Goal: Check status: Check status

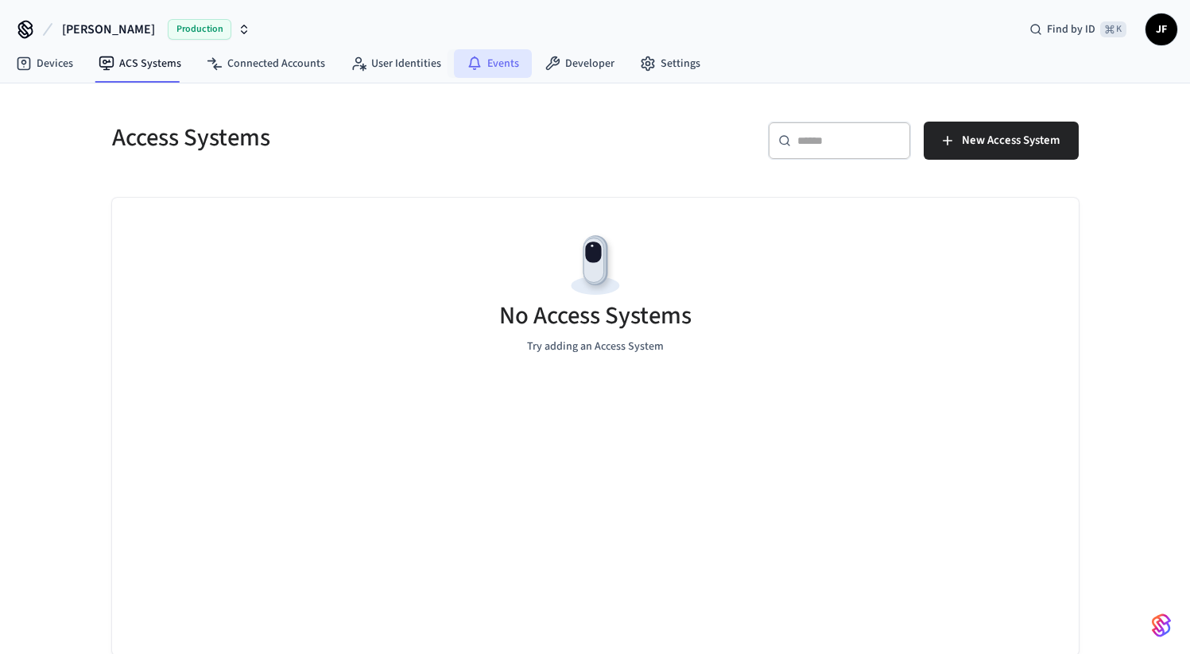
click at [498, 64] on link "Events" at bounding box center [493, 63] width 78 height 29
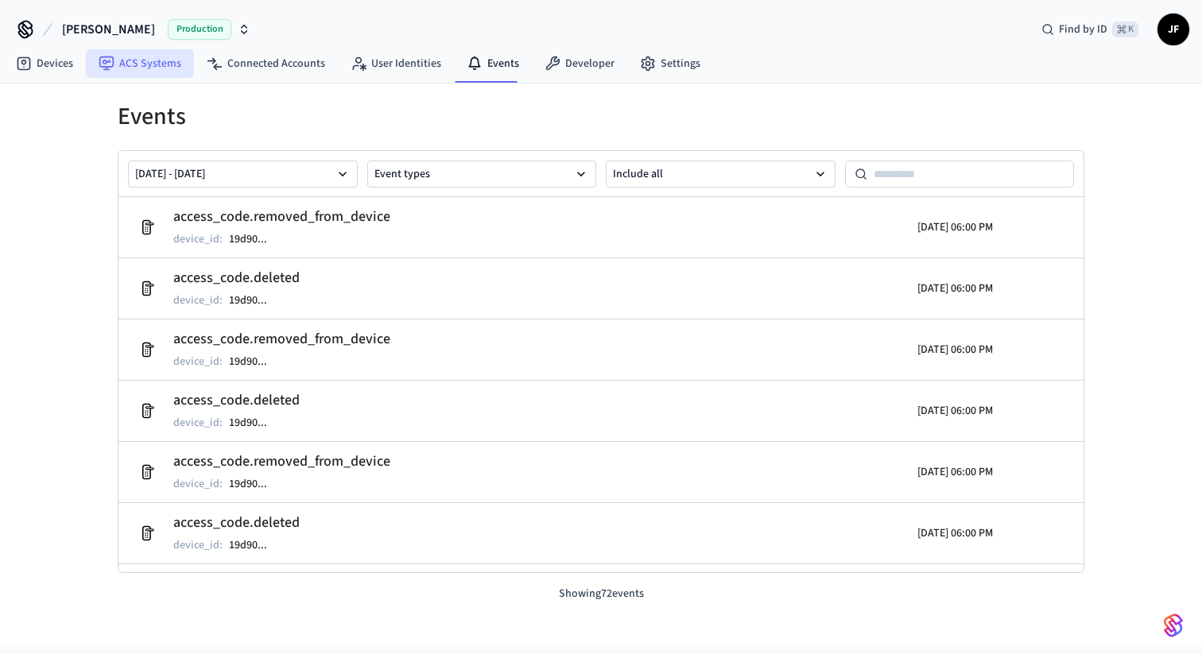
click at [142, 55] on link "ACS Systems" at bounding box center [140, 63] width 108 height 29
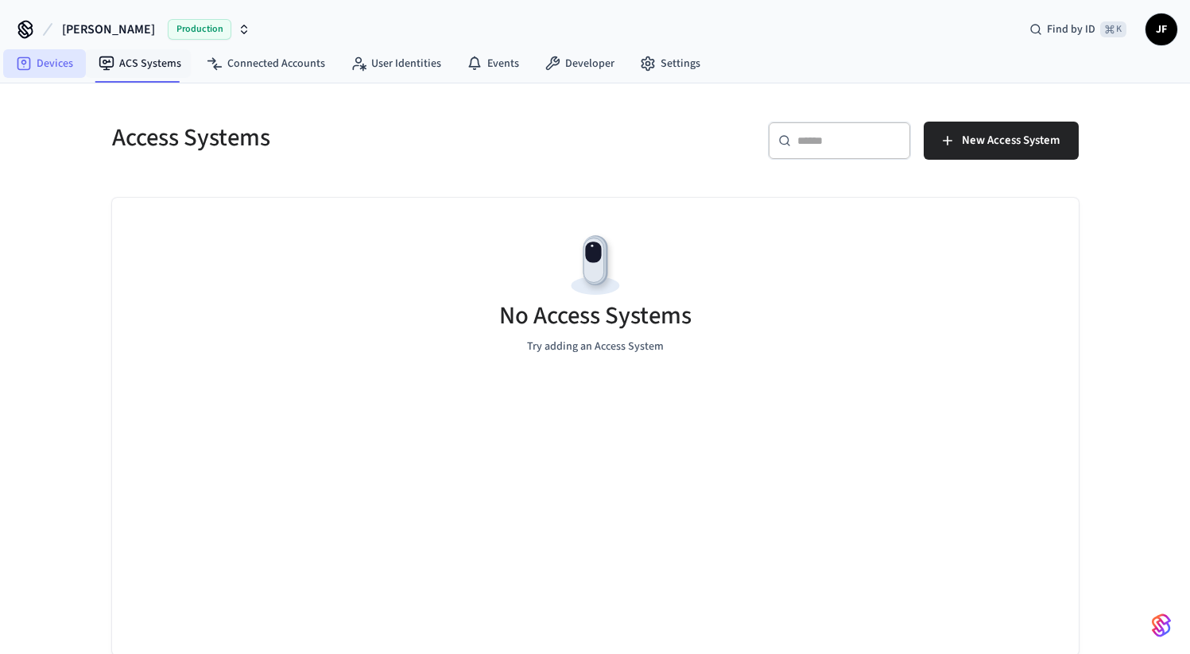
click at [42, 55] on link "Devices" at bounding box center [44, 63] width 83 height 29
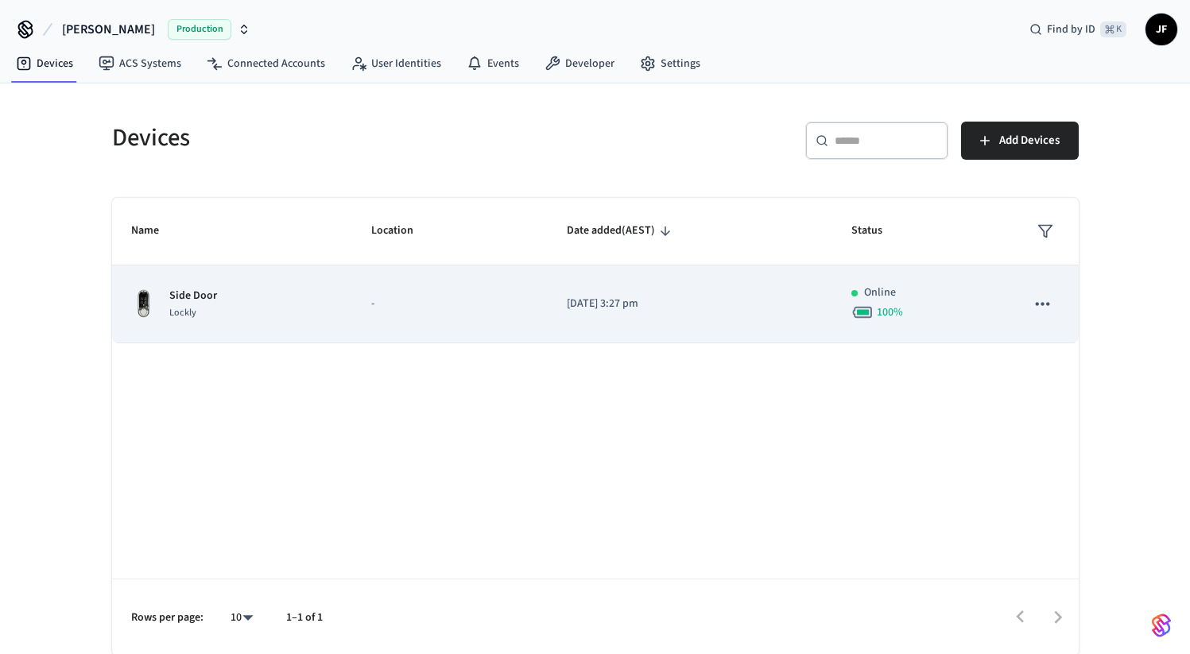
click at [456, 267] on td "-" at bounding box center [450, 305] width 196 height 78
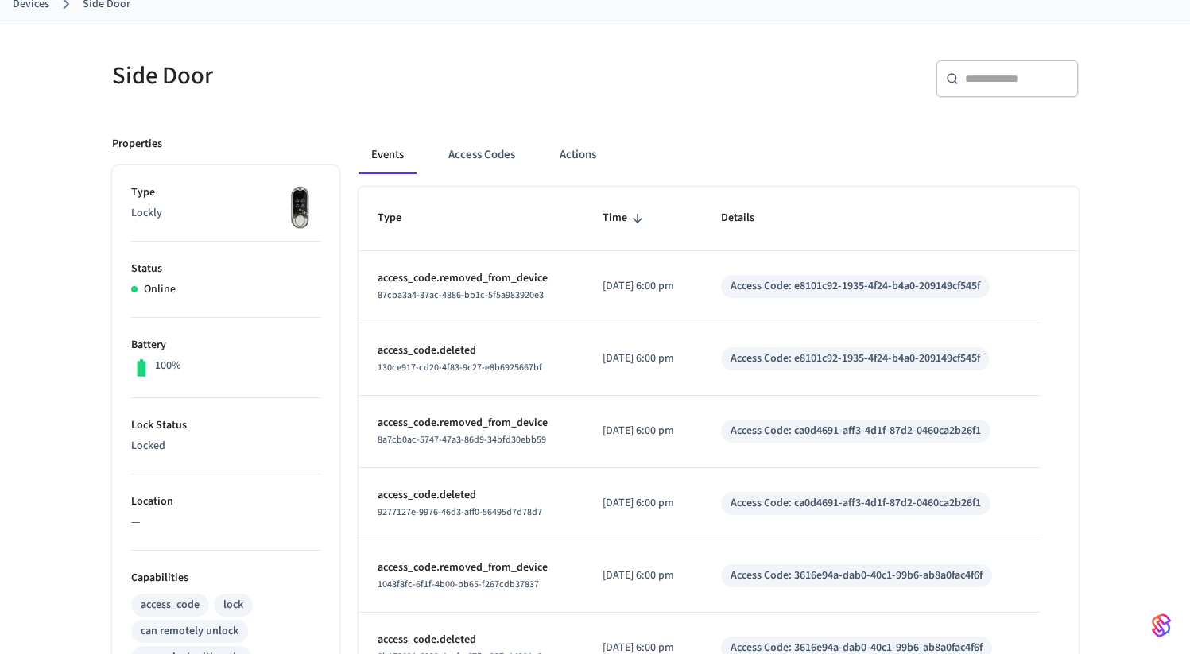
scroll to position [117, 0]
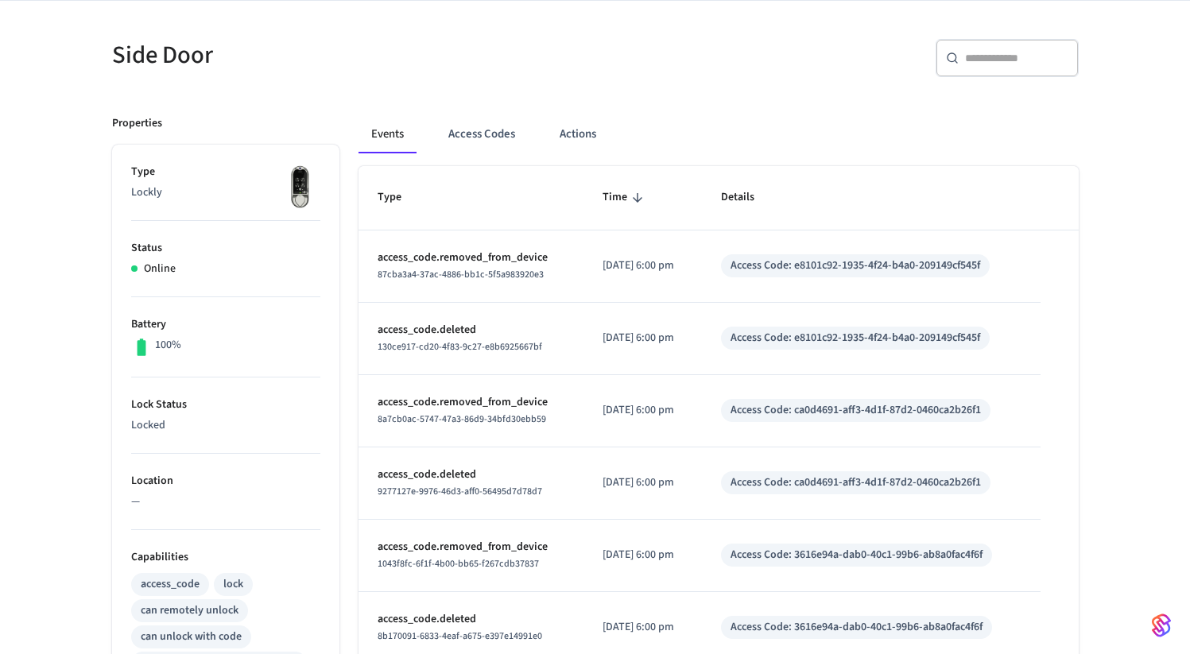
click at [466, 167] on th "Type" at bounding box center [471, 198] width 225 height 64
click at [483, 145] on button "Access Codes" at bounding box center [482, 134] width 92 height 38
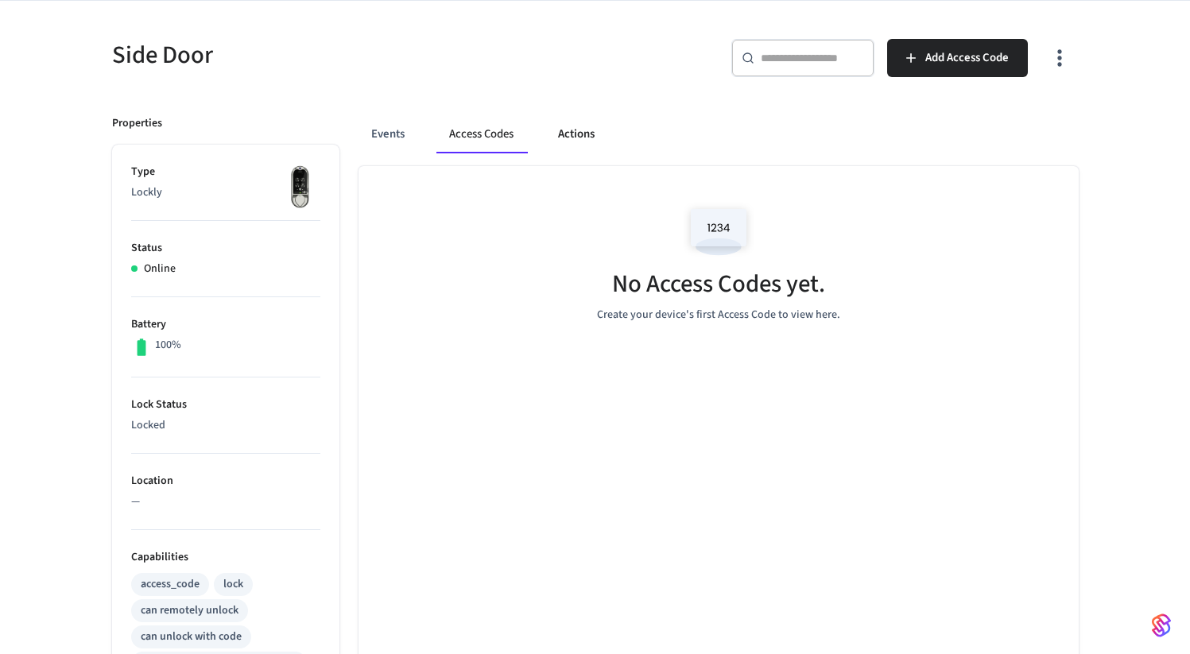
click at [554, 128] on button "Actions" at bounding box center [576, 134] width 62 height 38
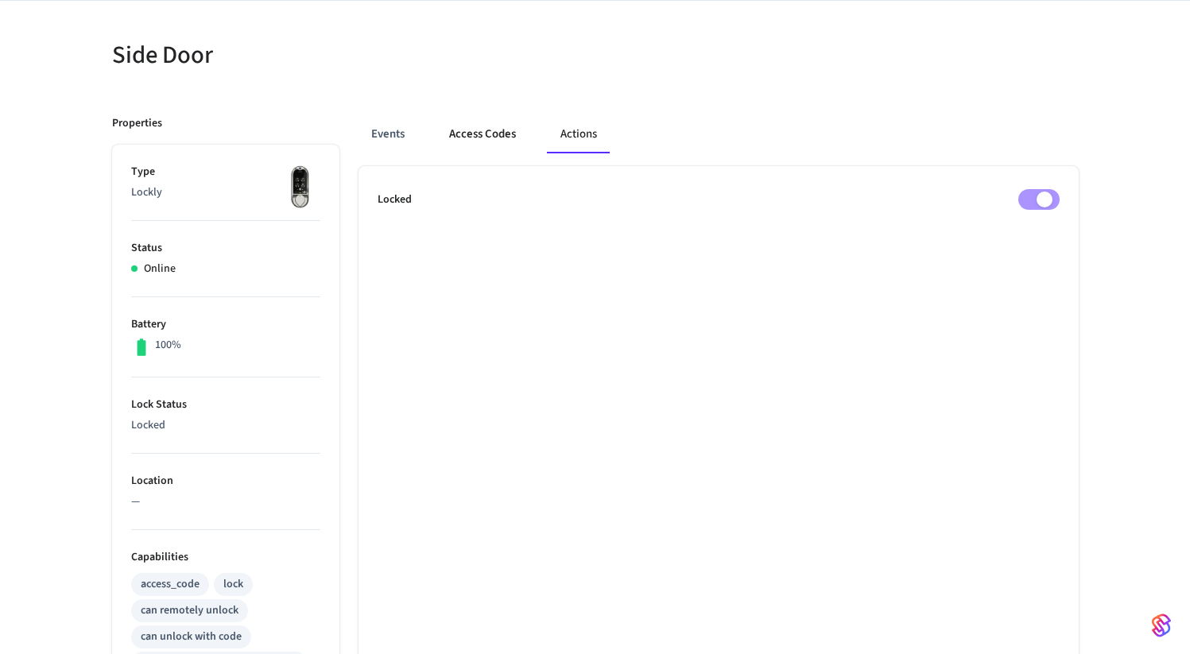
click at [495, 137] on button "Access Codes" at bounding box center [483, 134] width 92 height 38
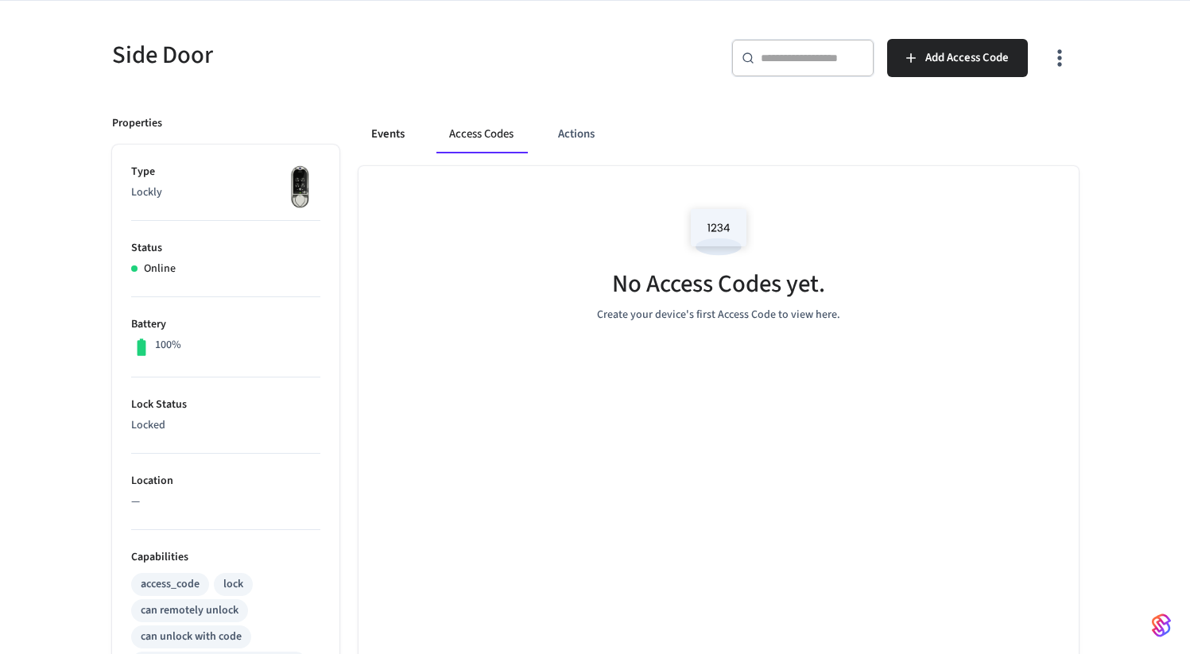
click at [413, 138] on button "Events" at bounding box center [388, 134] width 59 height 38
